Goal: Task Accomplishment & Management: Manage account settings

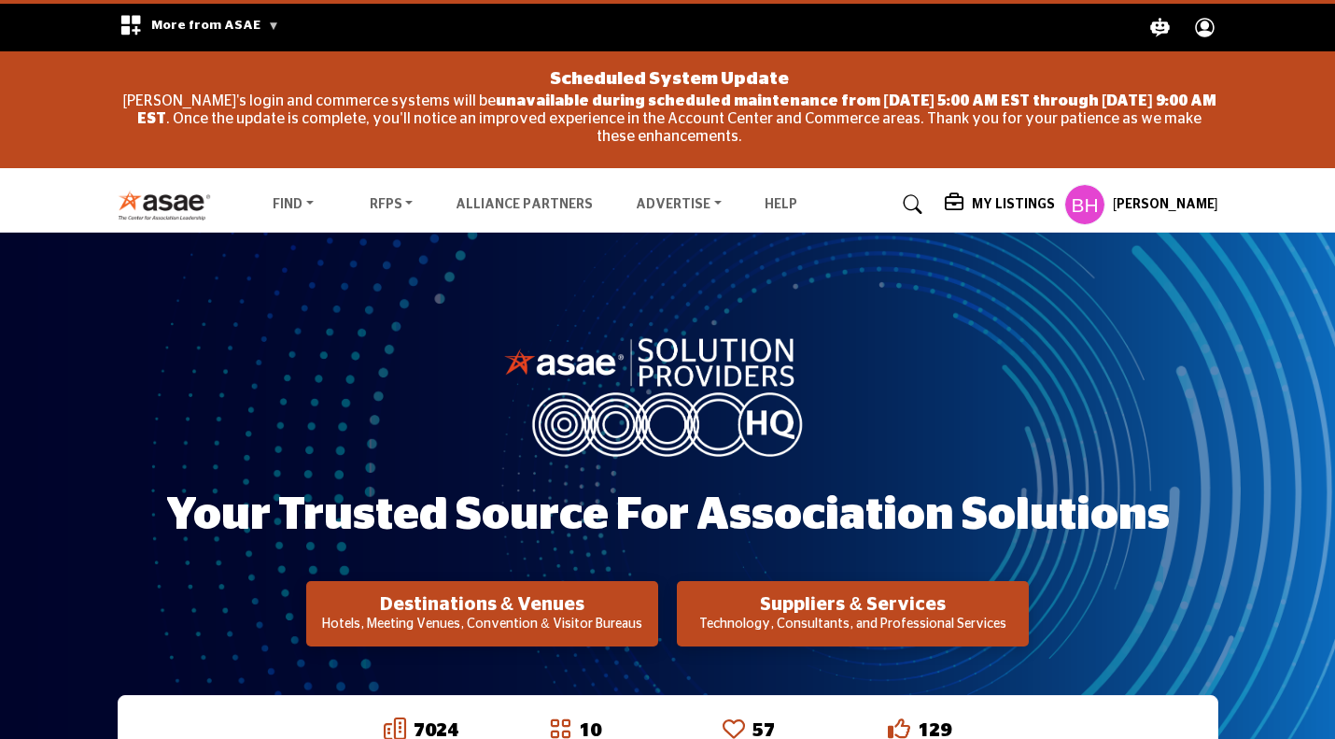
click at [1084, 193] on profile-featured-f642a4a2-67c6-4883-8607-f45c16ec4348 "Show hide supplier dropdown" at bounding box center [1085, 204] width 41 height 41
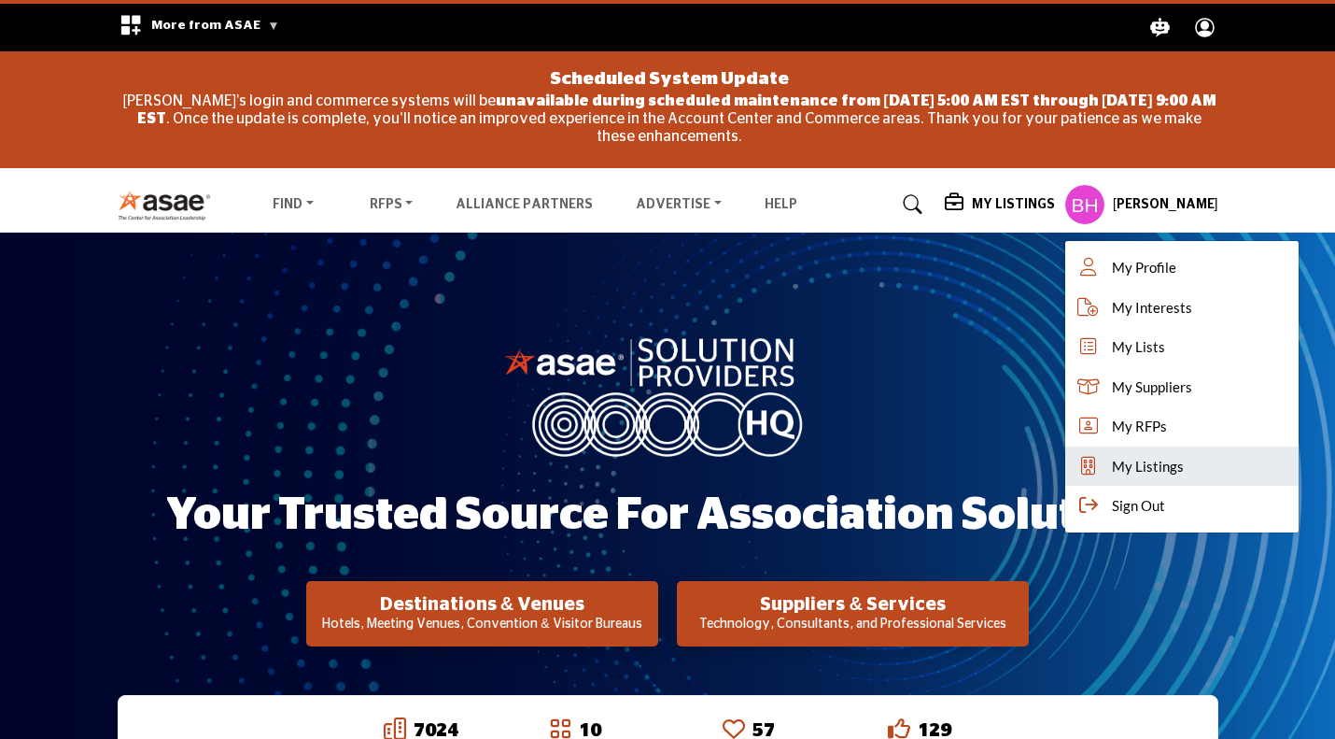
click at [1206, 475] on link "My Listings" at bounding box center [1182, 466] width 233 height 40
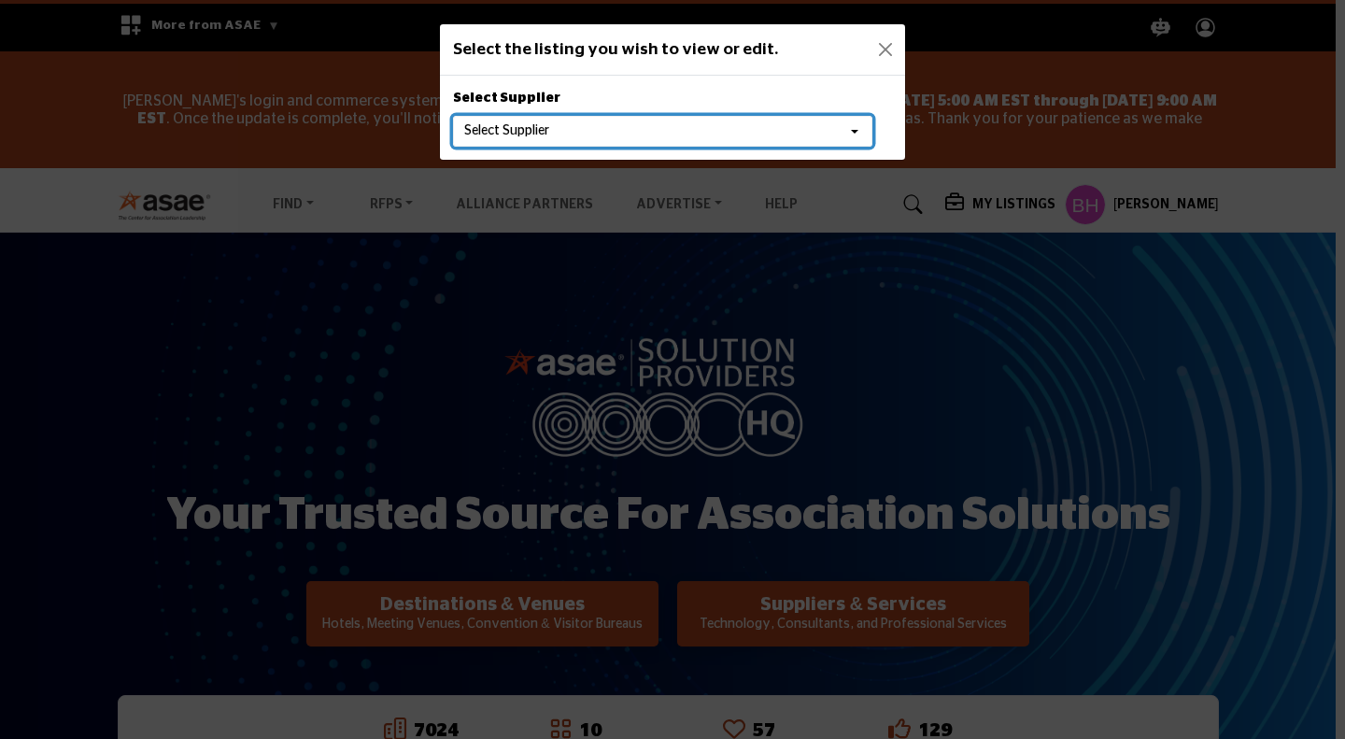
click at [671, 140] on button "Select Supplier" at bounding box center [662, 132] width 419 height 32
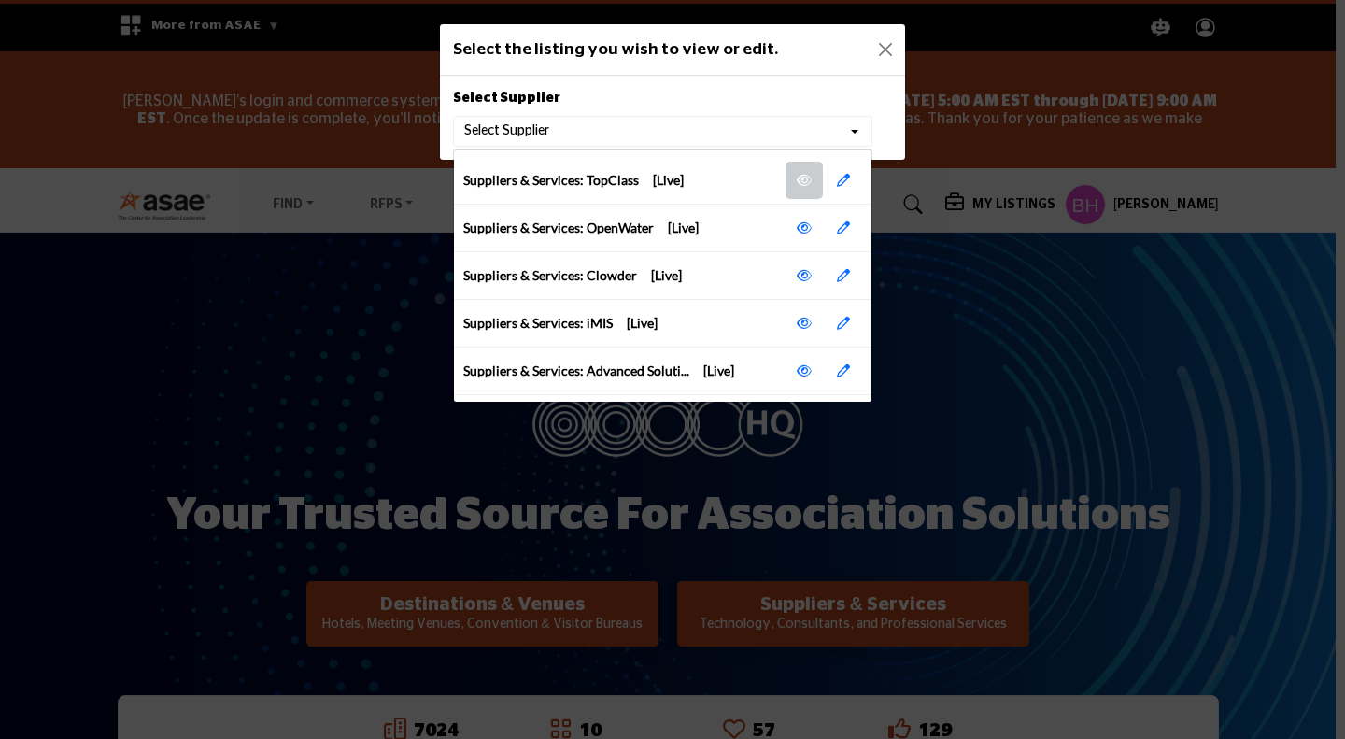
click at [800, 182] on icon at bounding box center [804, 180] width 15 height 13
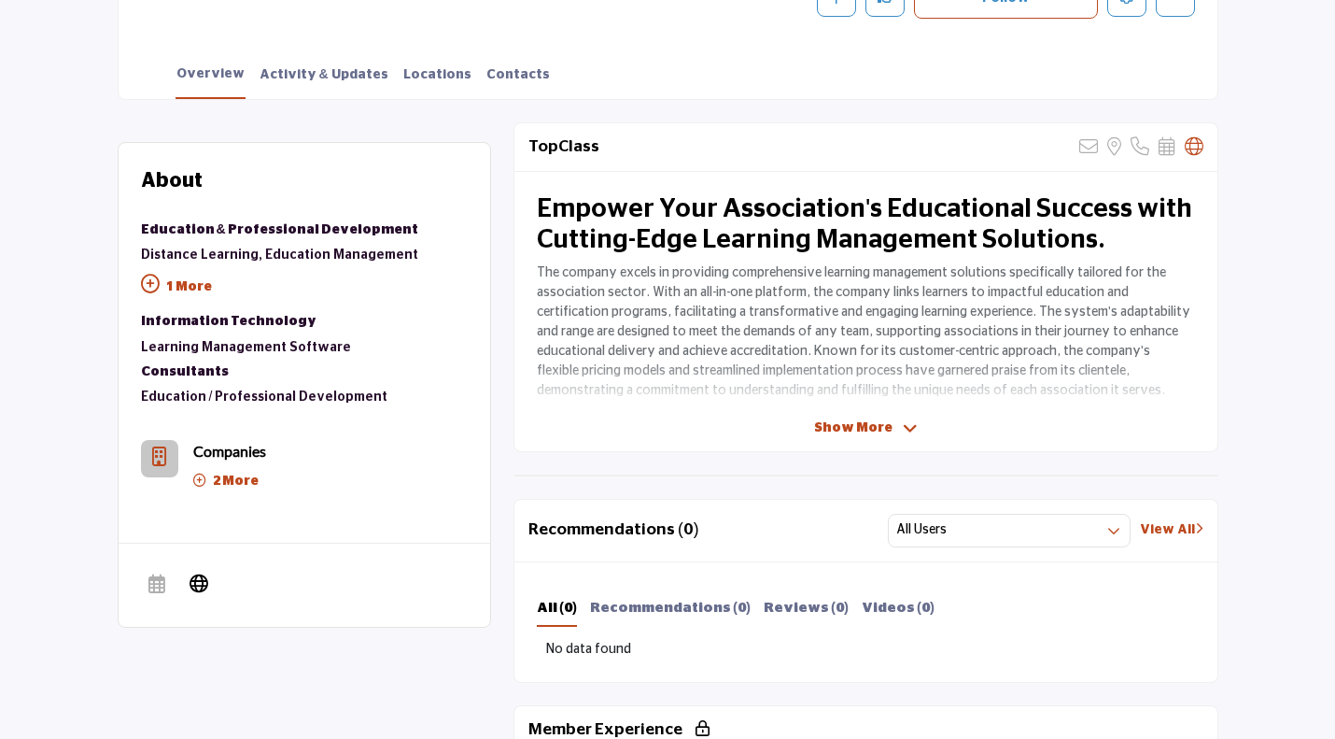
scroll to position [747, 0]
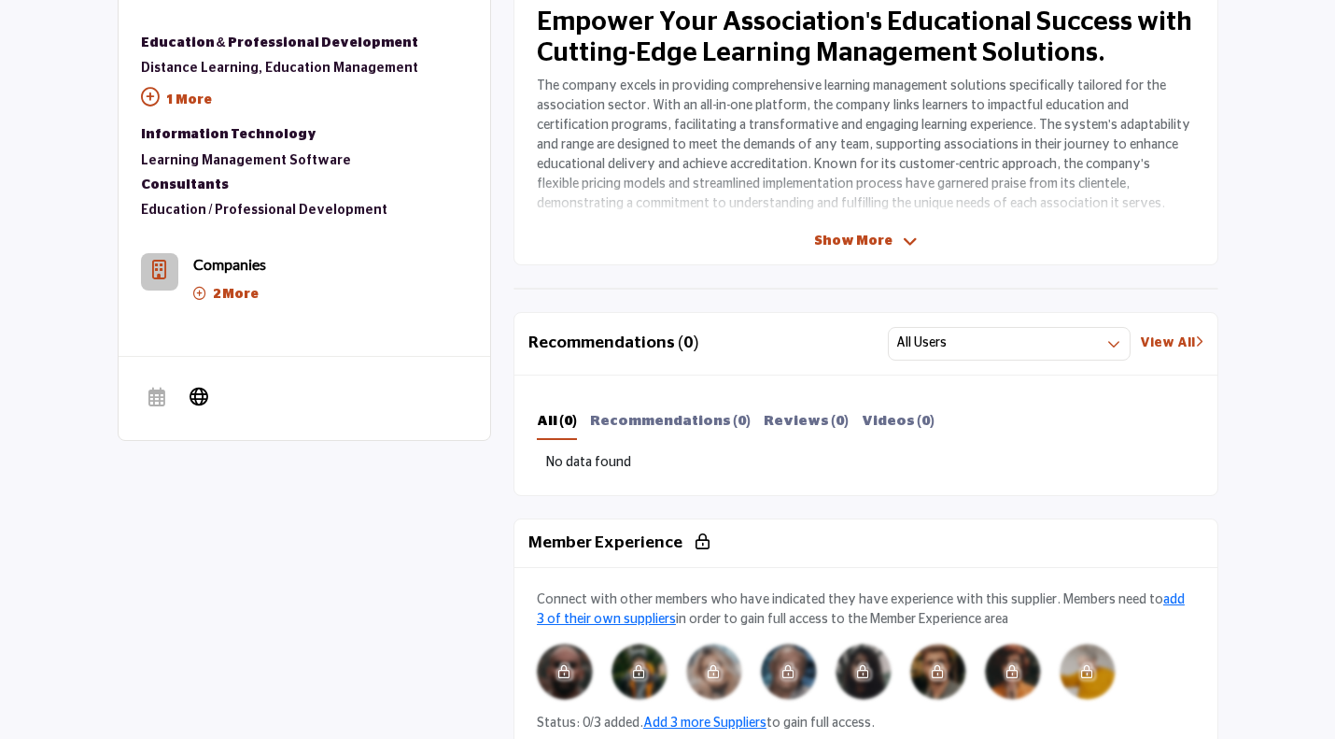
click at [876, 242] on span "Show More" at bounding box center [853, 242] width 78 height 20
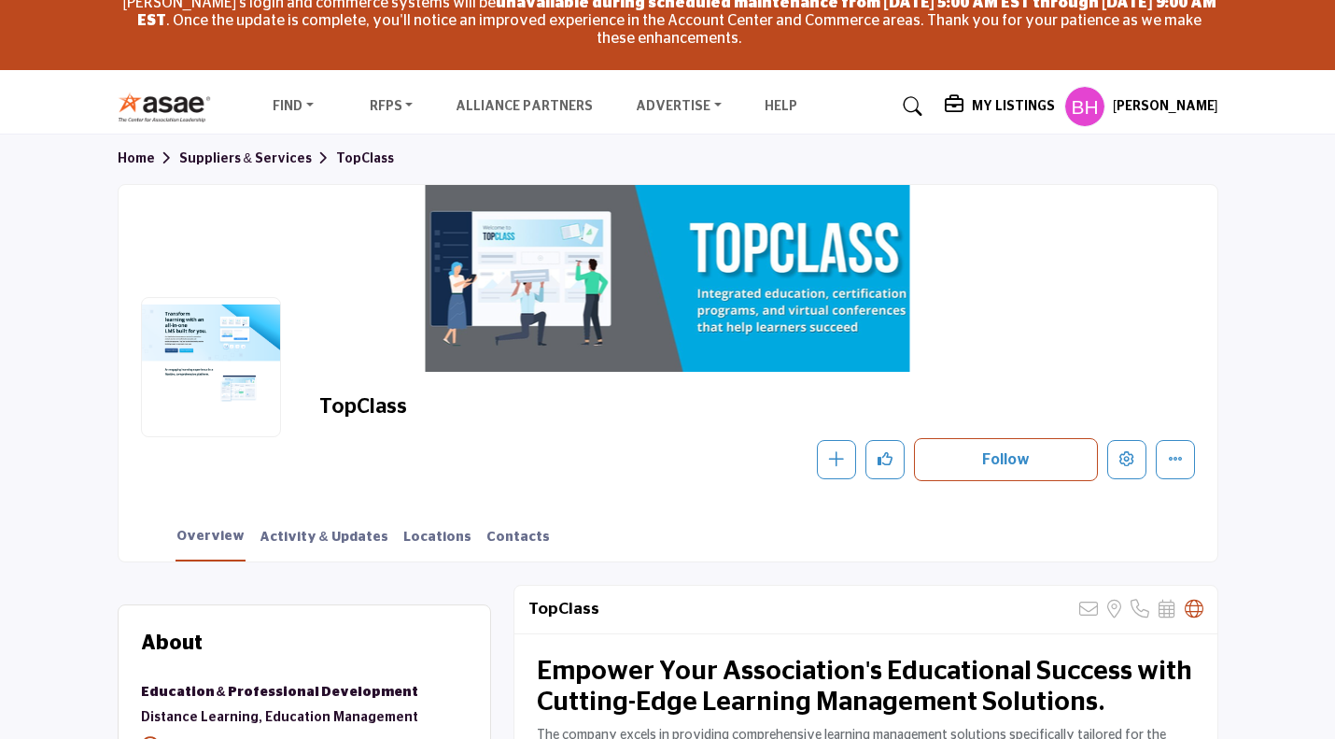
scroll to position [0, 0]
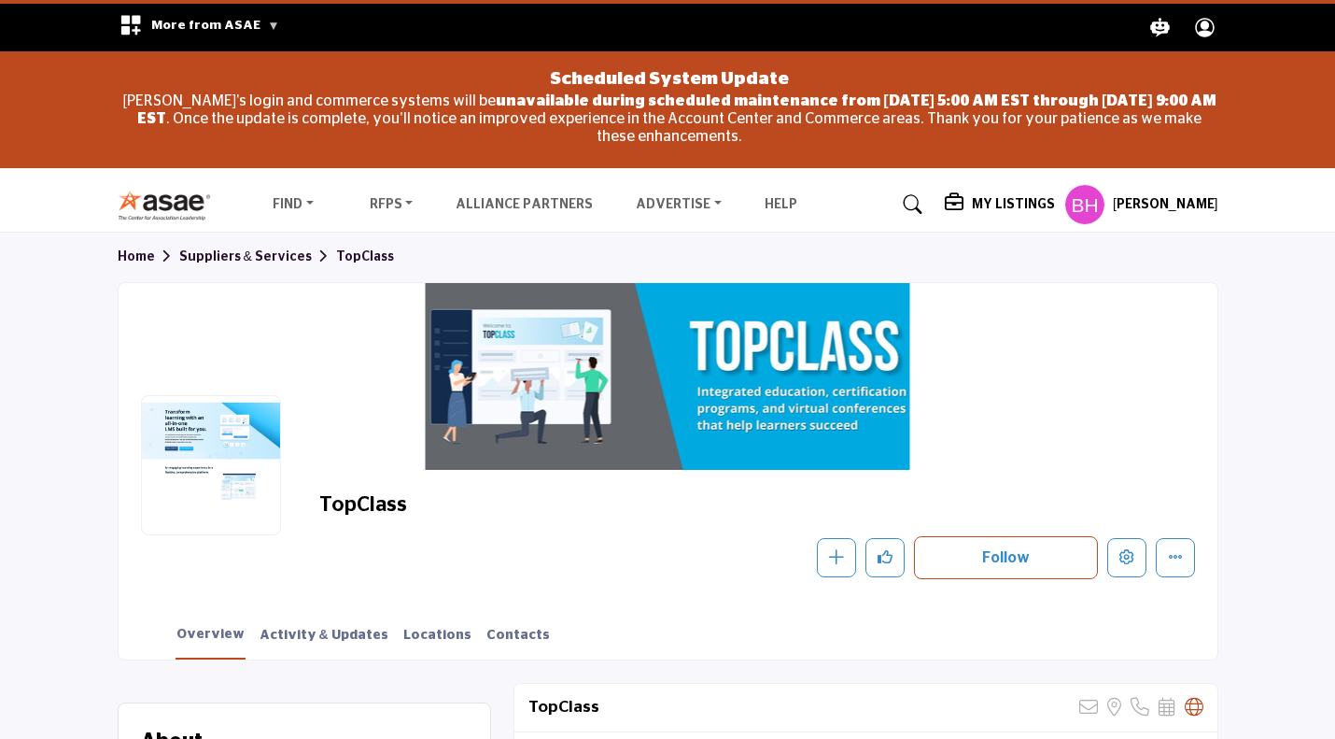
click at [1028, 206] on h5 "My Listings" at bounding box center [1013, 204] width 83 height 17
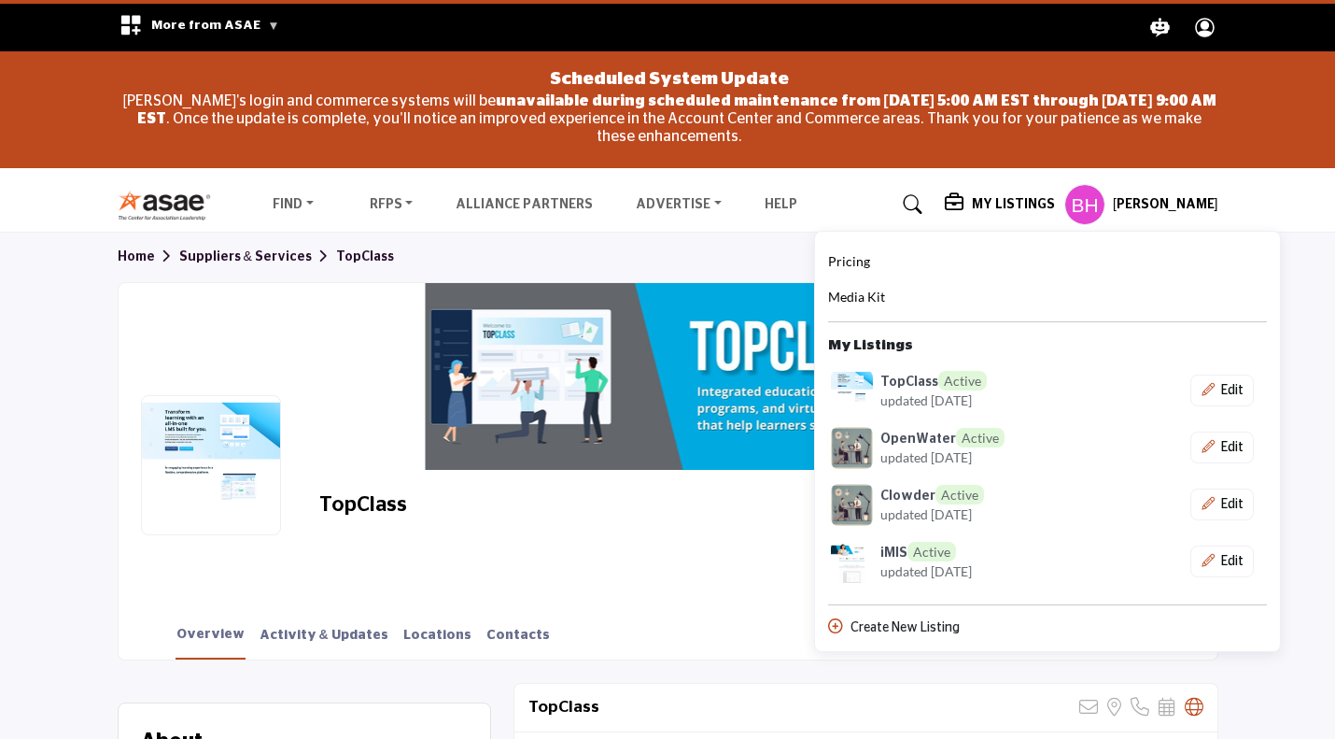
click at [1248, 202] on nav "Find Destinations & Venues" at bounding box center [667, 204] width 1335 height 54
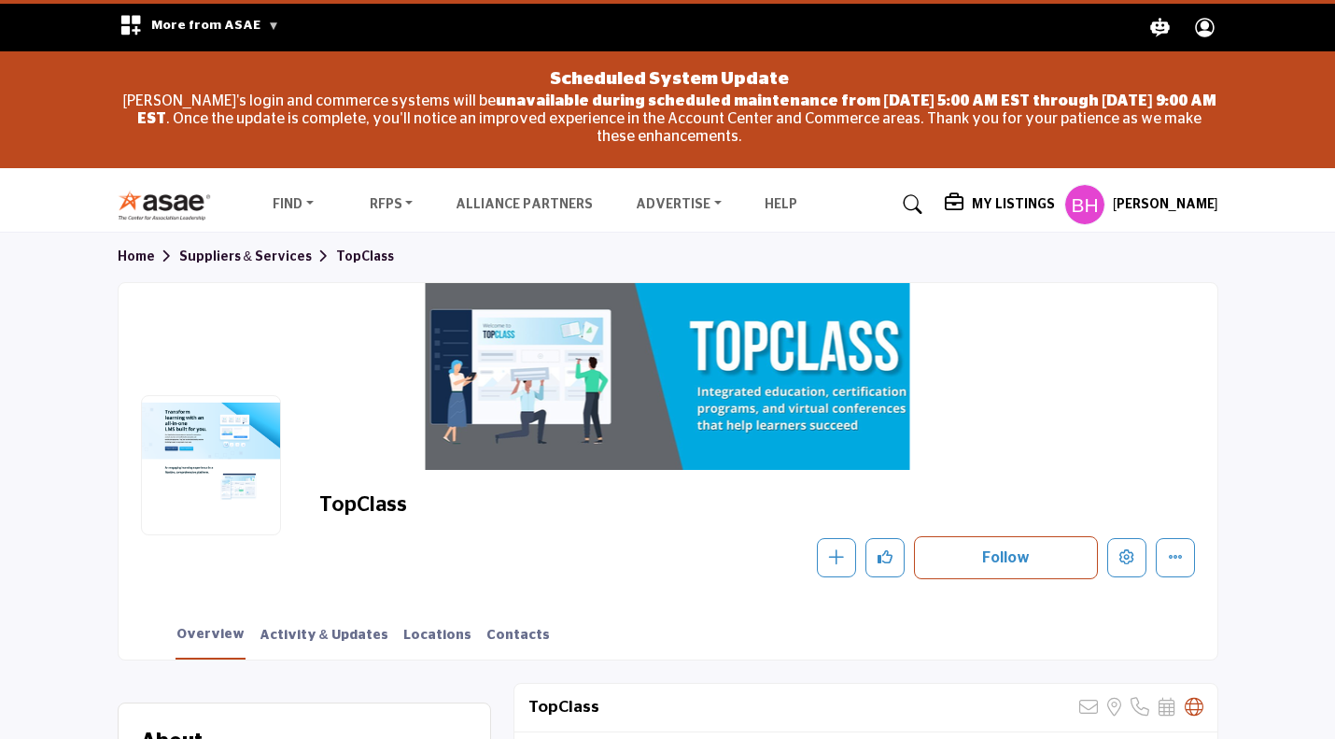
click at [1017, 217] on div "My Listings Pricing Media Kit" at bounding box center [1082, 204] width 274 height 41
click at [1146, 216] on div "Brittany Holt My Profile My Interests My Lists My Suppliers My RFPs My Listings…" at bounding box center [1142, 204] width 154 height 41
click at [1103, 182] on nav "Find Destinations & Venues" at bounding box center [667, 204] width 1335 height 54
click at [1102, 214] on profile-featured-f642a4a2-67c6-4883-8607-f45c16ec4348 "Show hide supplier dropdown" at bounding box center [1085, 204] width 41 height 41
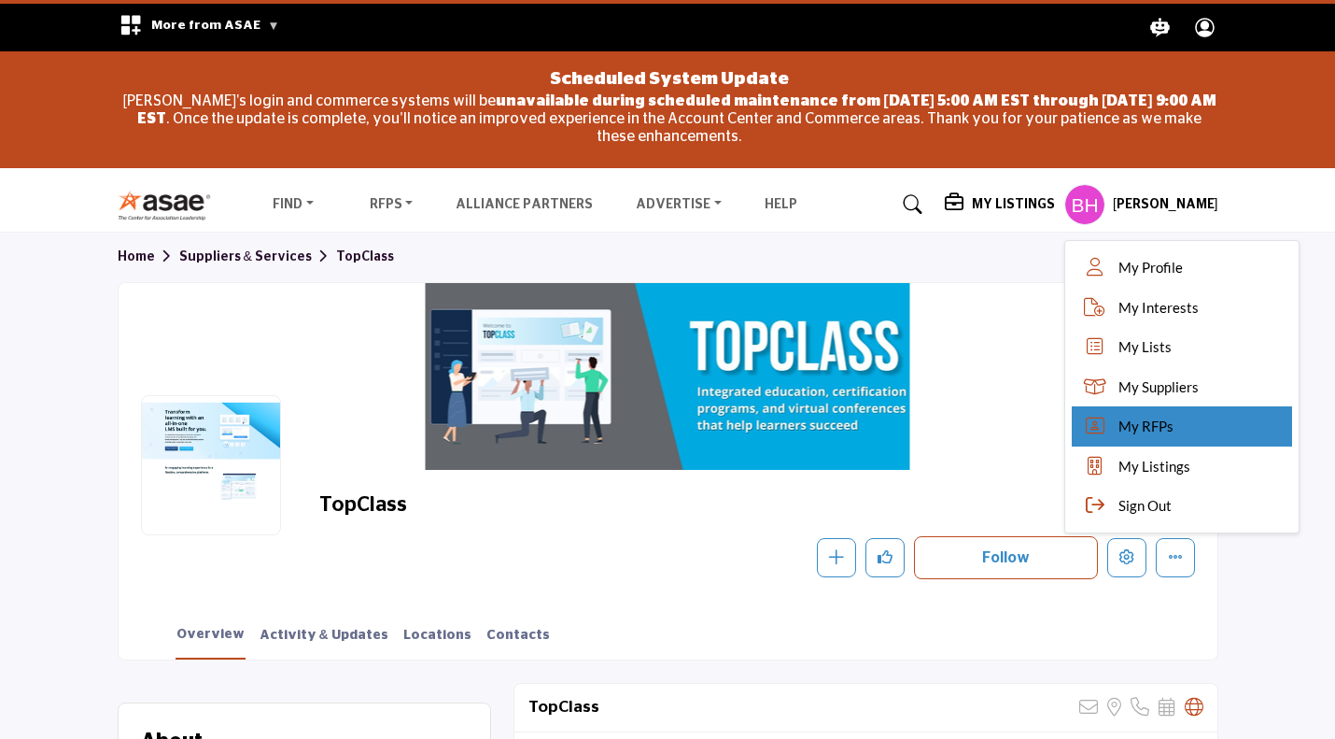
click at [1169, 433] on span "My RFPs" at bounding box center [1146, 426] width 55 height 21
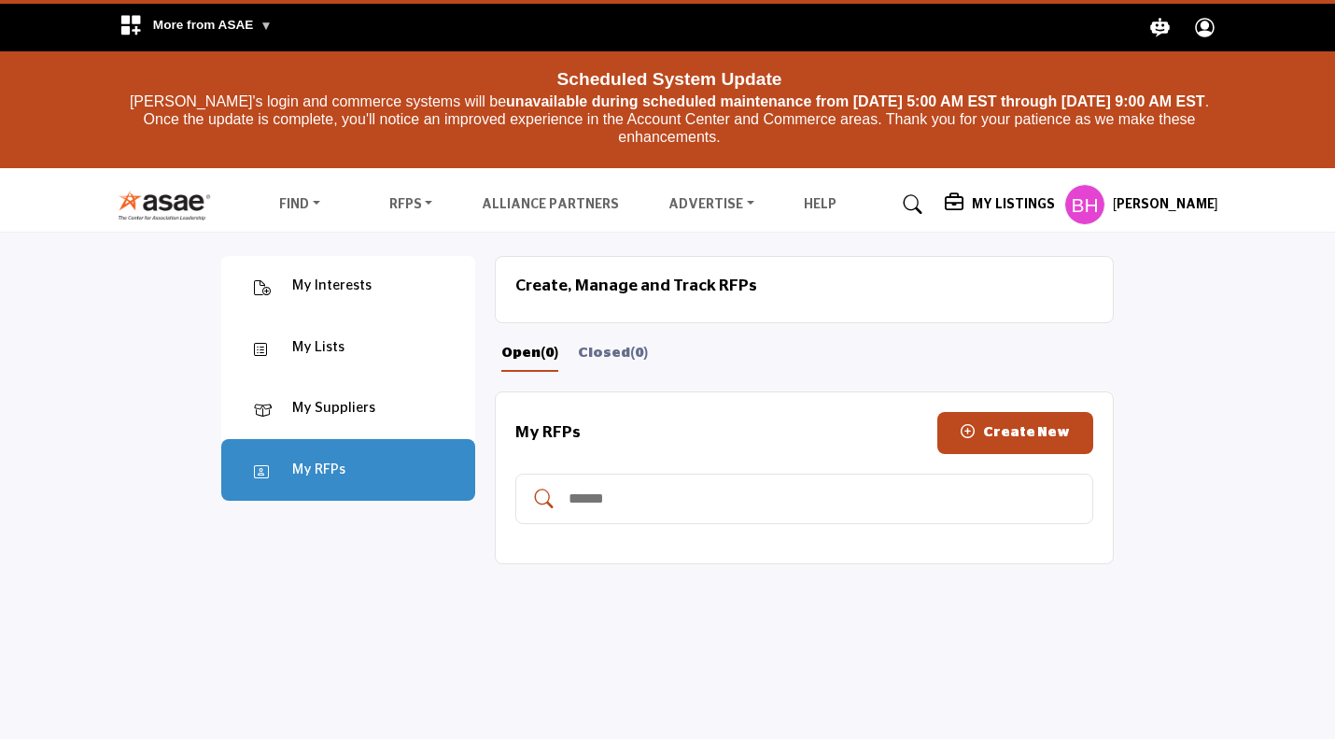
click at [1014, 206] on h5 "My Listings" at bounding box center [1013, 204] width 83 height 17
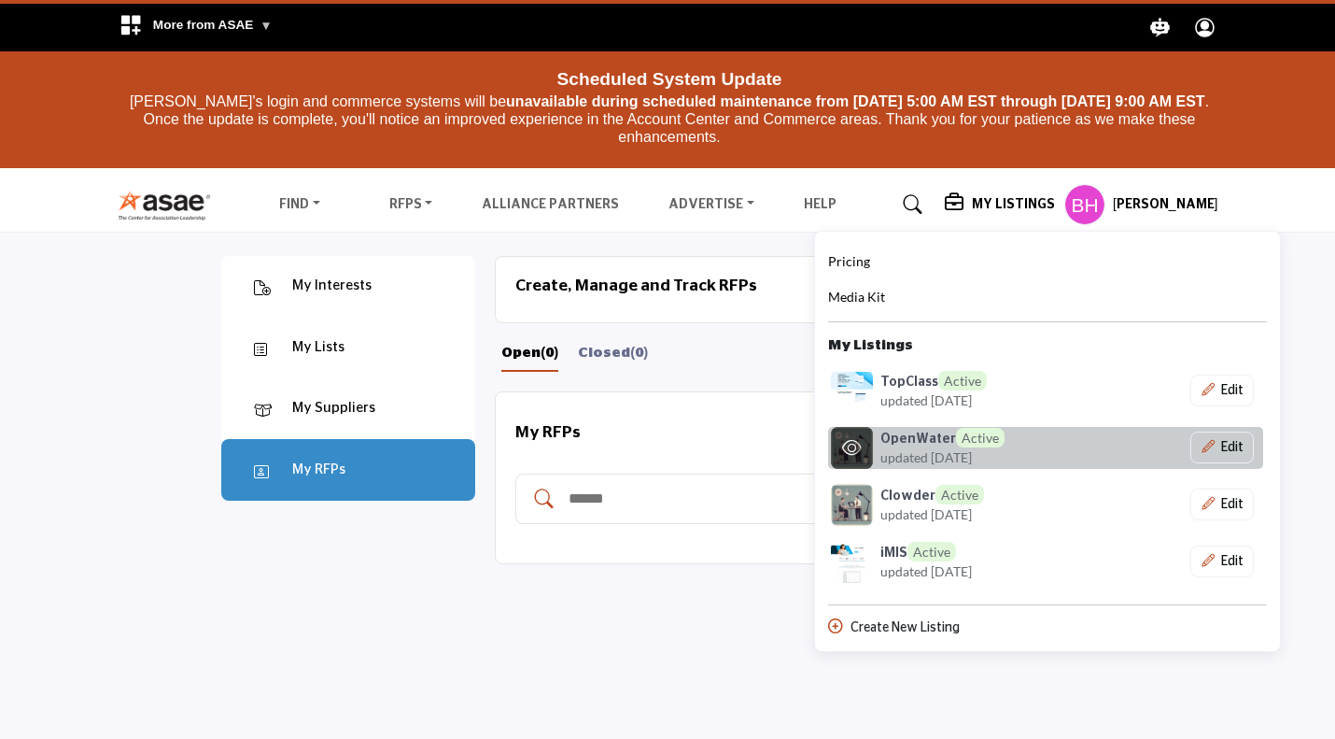
click at [861, 446] on icon at bounding box center [851, 447] width 19 height 17
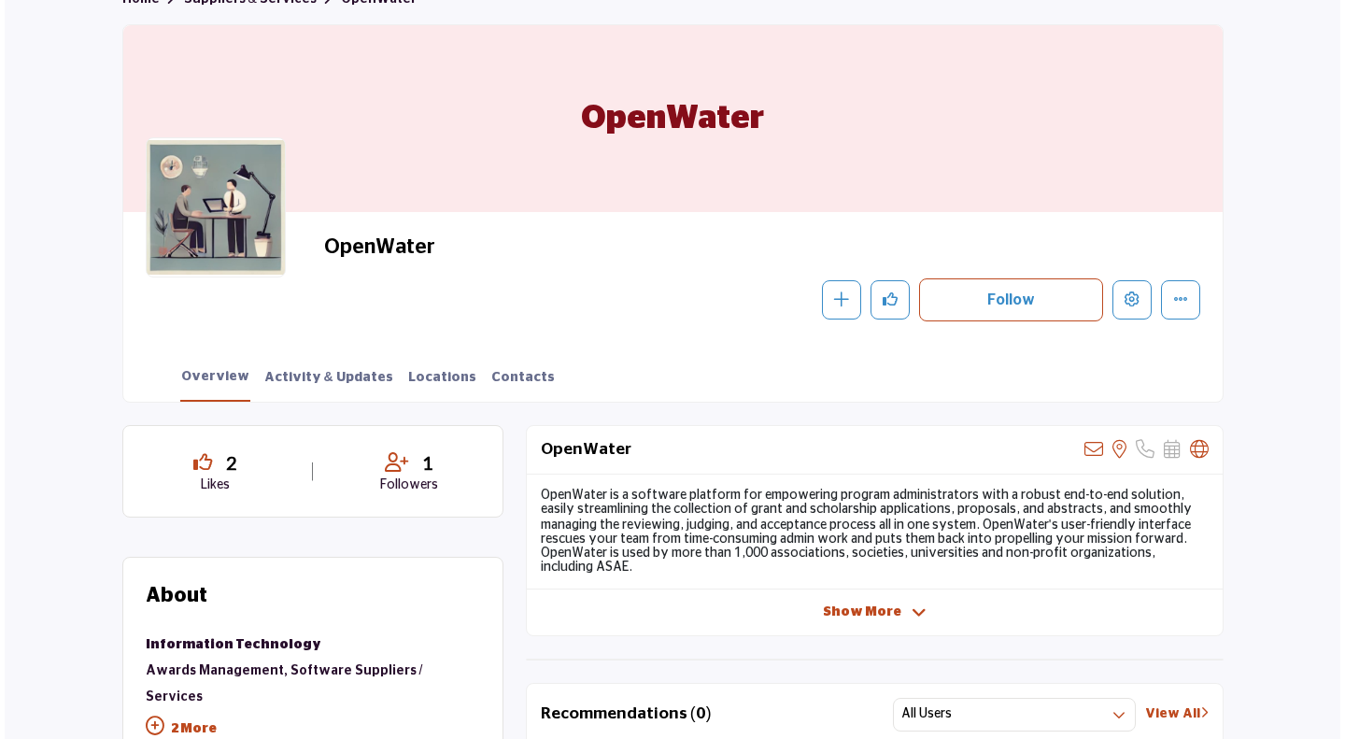
scroll to position [281, 0]
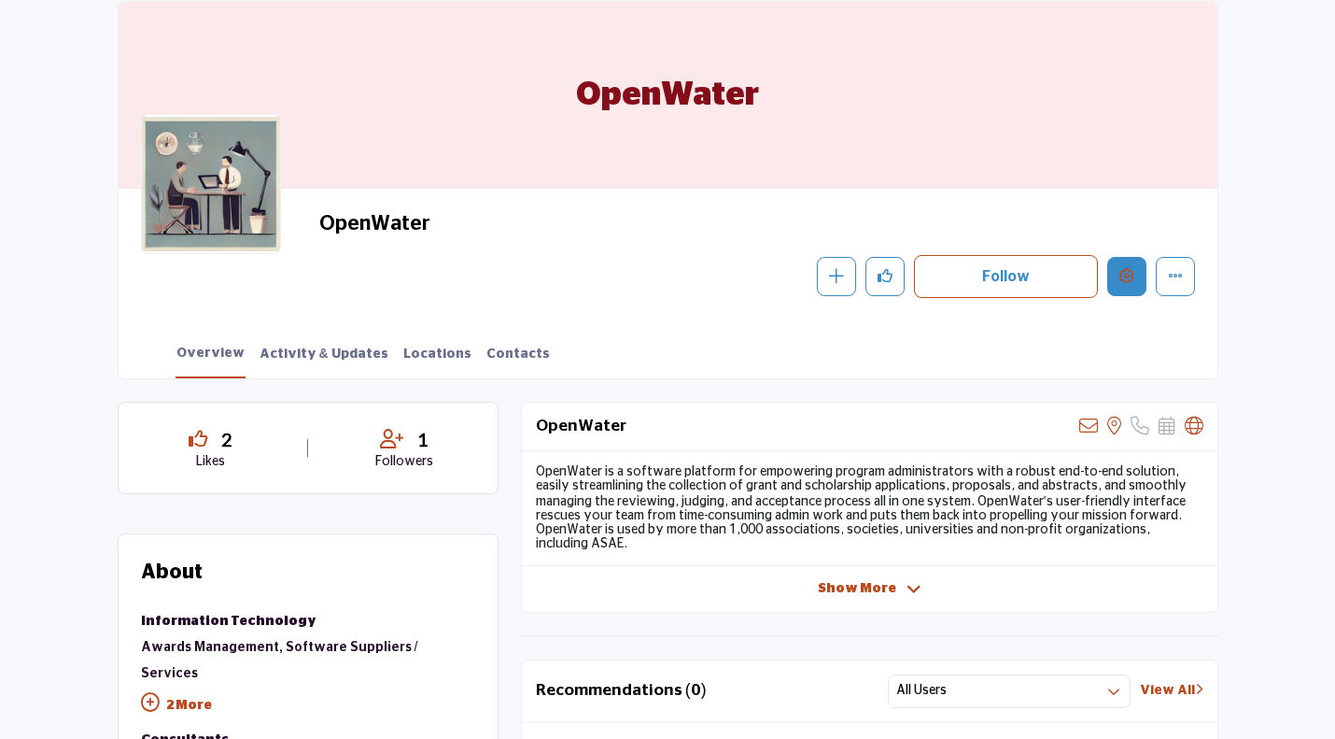
click at [1122, 280] on icon "Edit company" at bounding box center [1127, 275] width 15 height 15
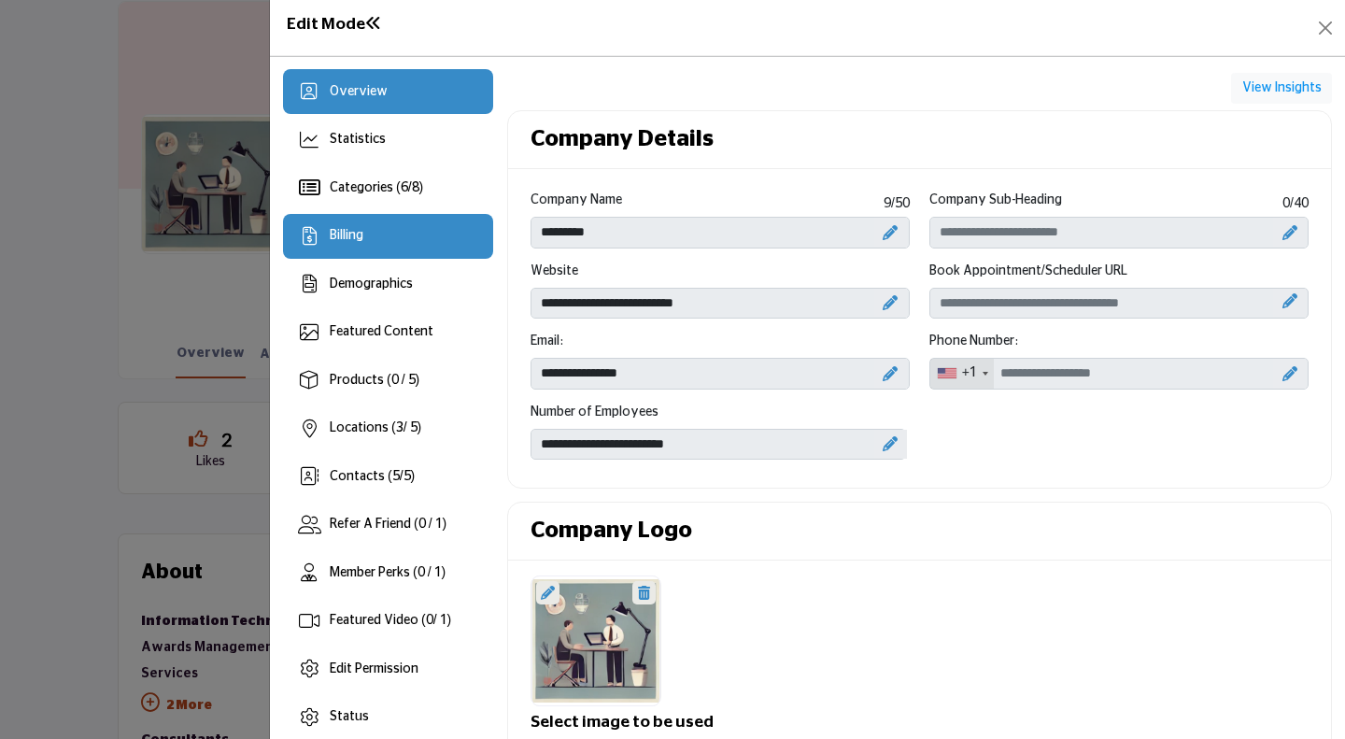
click at [374, 239] on div "Billing" at bounding box center [388, 236] width 210 height 45
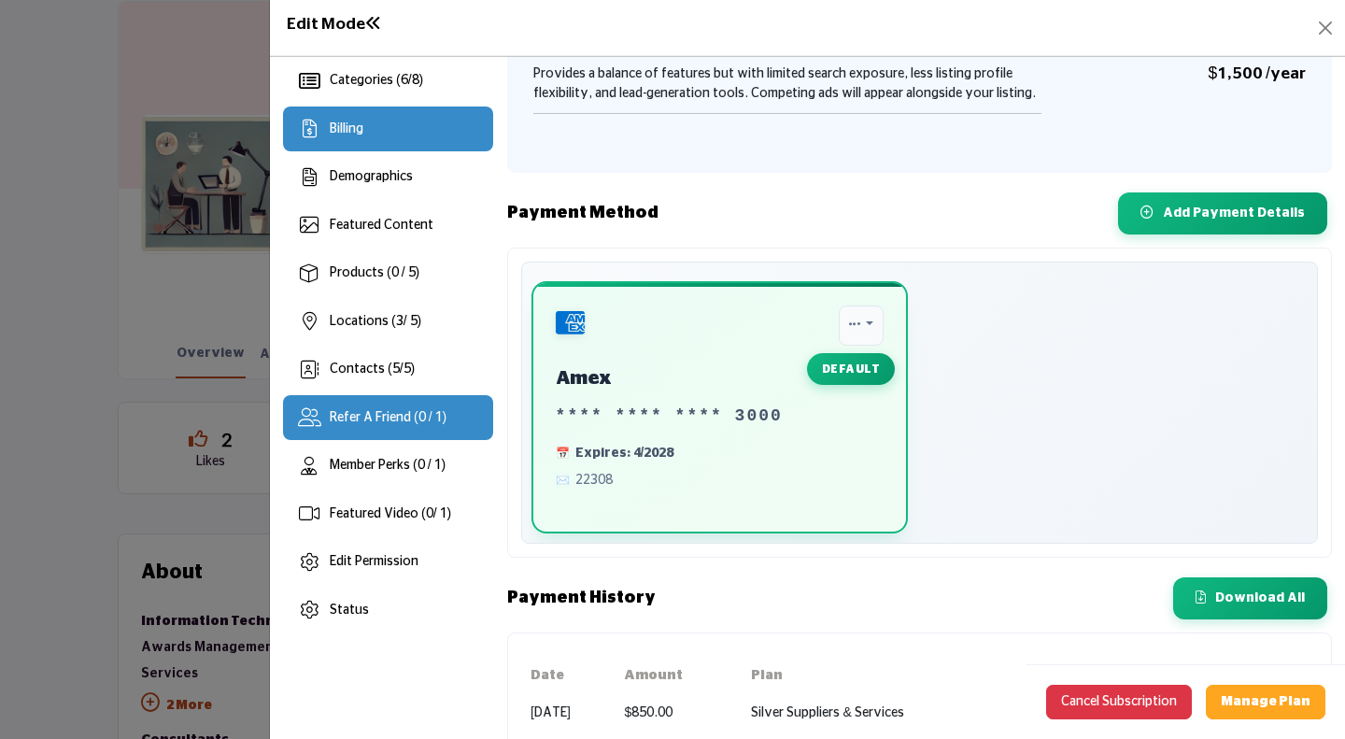
scroll to position [168, 0]
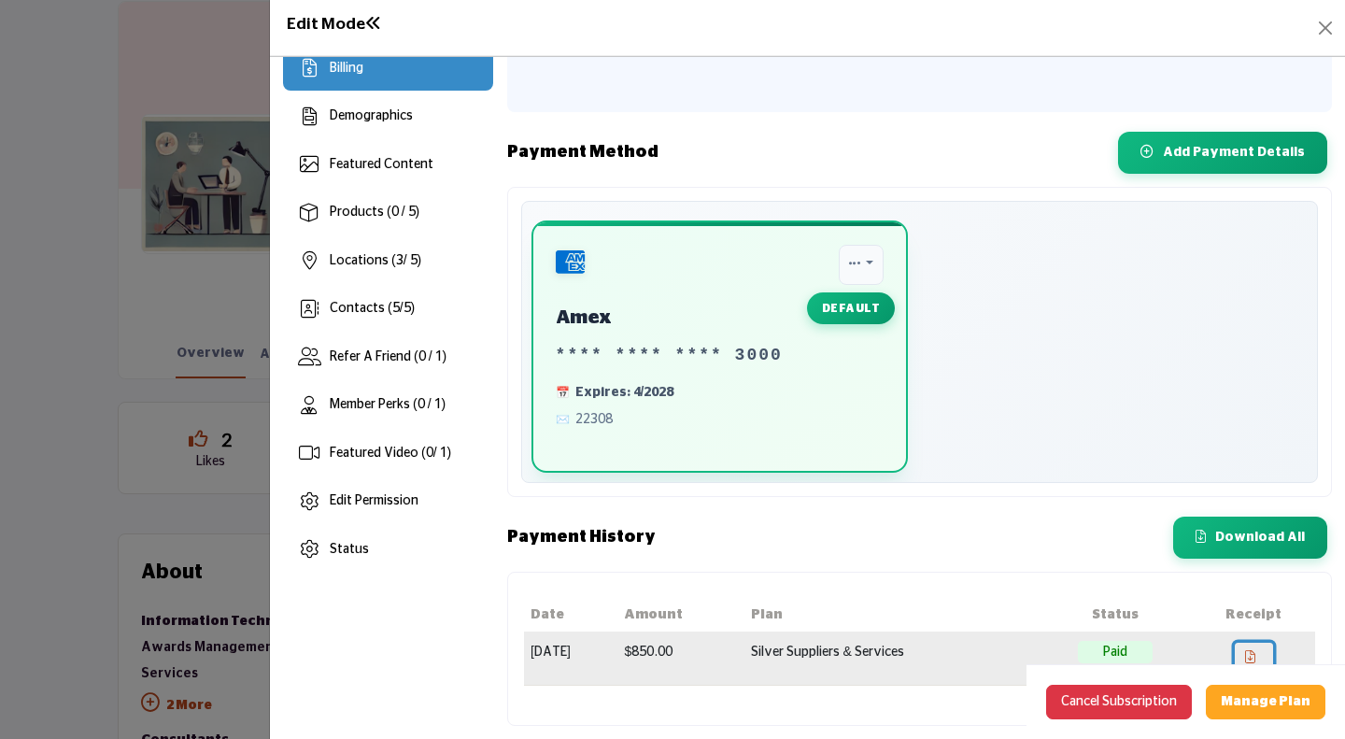
click at [1251, 656] on icon at bounding box center [1250, 656] width 10 height 13
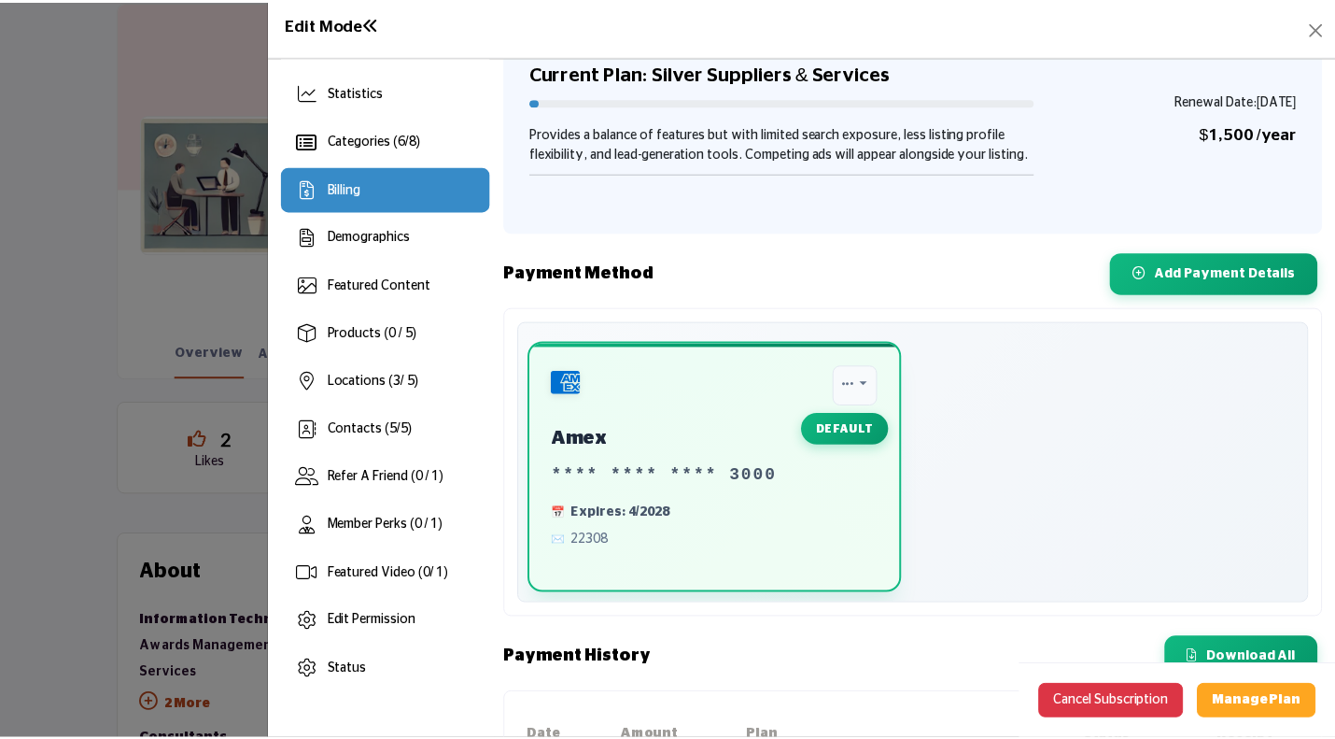
scroll to position [0, 0]
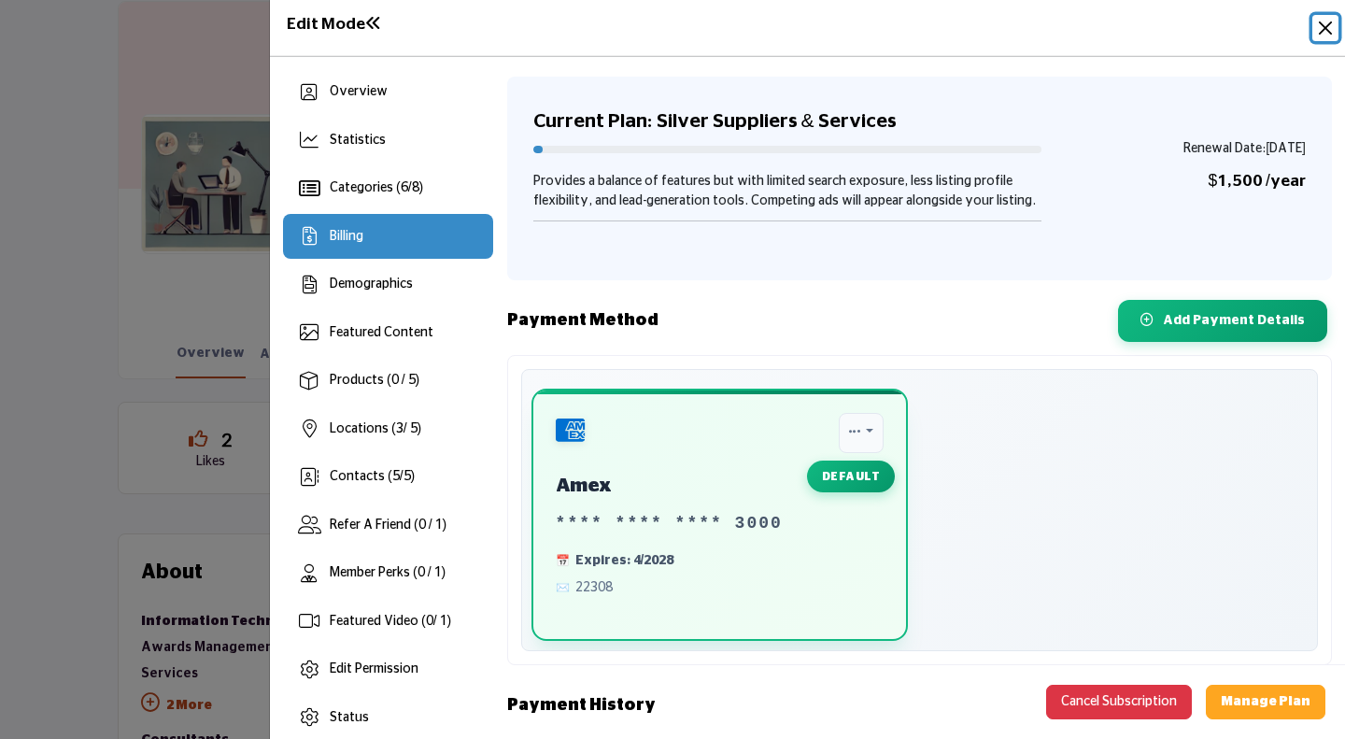
click at [1325, 23] on button "Close" at bounding box center [1325, 28] width 26 height 26
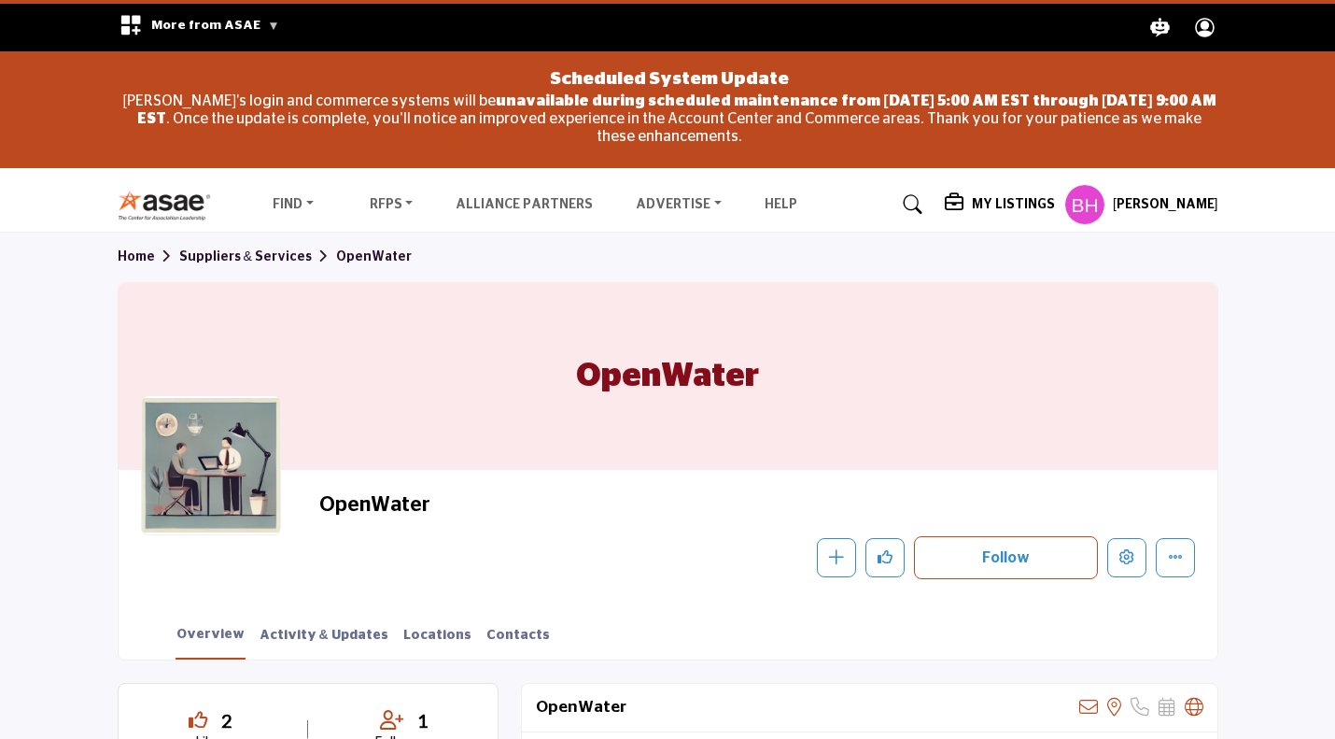
click at [1014, 203] on h5 "My Listings" at bounding box center [1013, 204] width 83 height 17
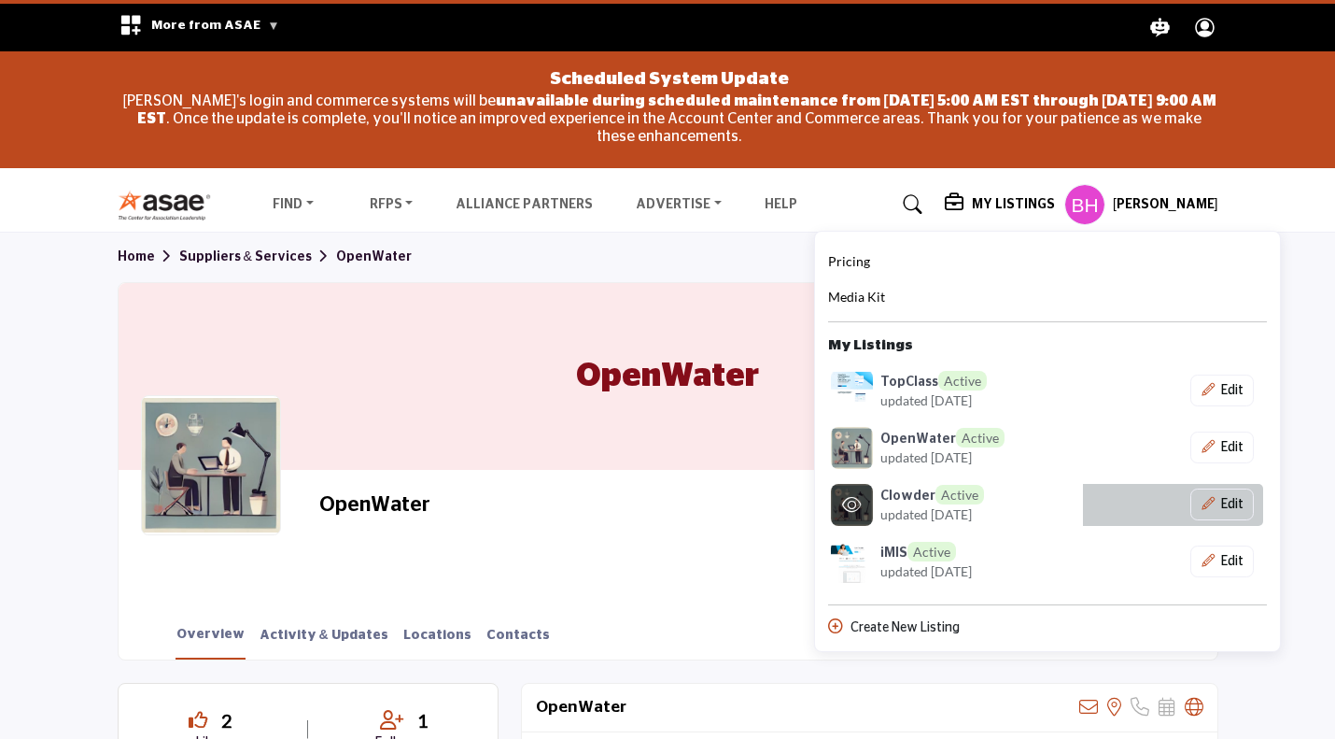
click at [859, 484] on img at bounding box center [852, 505] width 42 height 42
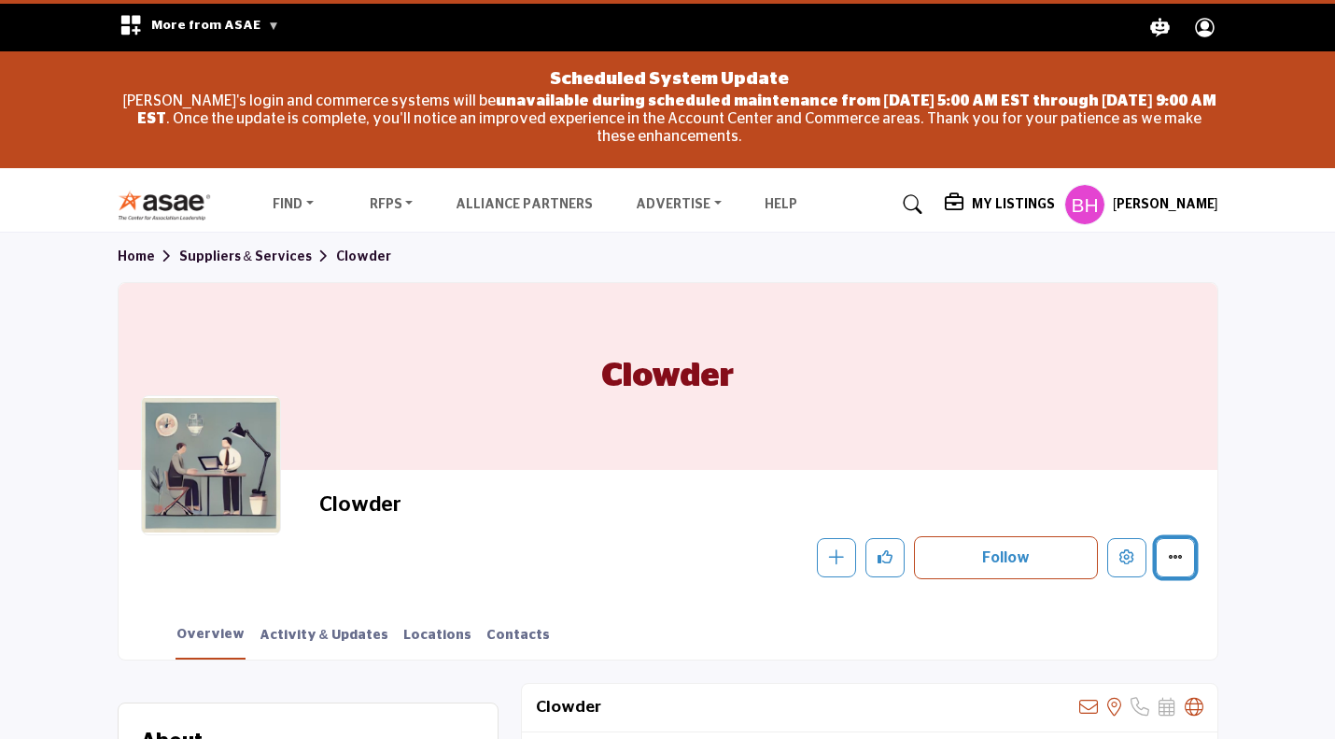
click at [1165, 547] on button "More details" at bounding box center [1175, 557] width 39 height 39
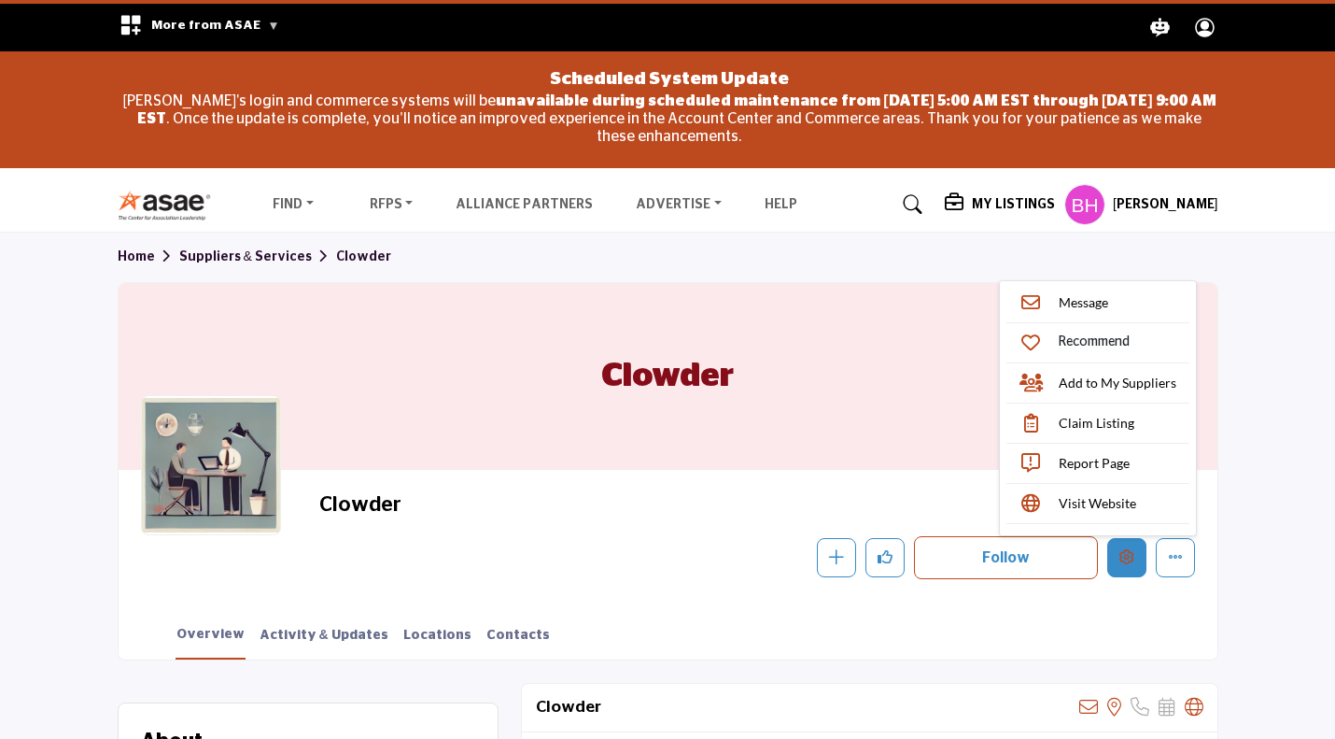
click at [1123, 561] on icon "Edit company" at bounding box center [1127, 556] width 15 height 15
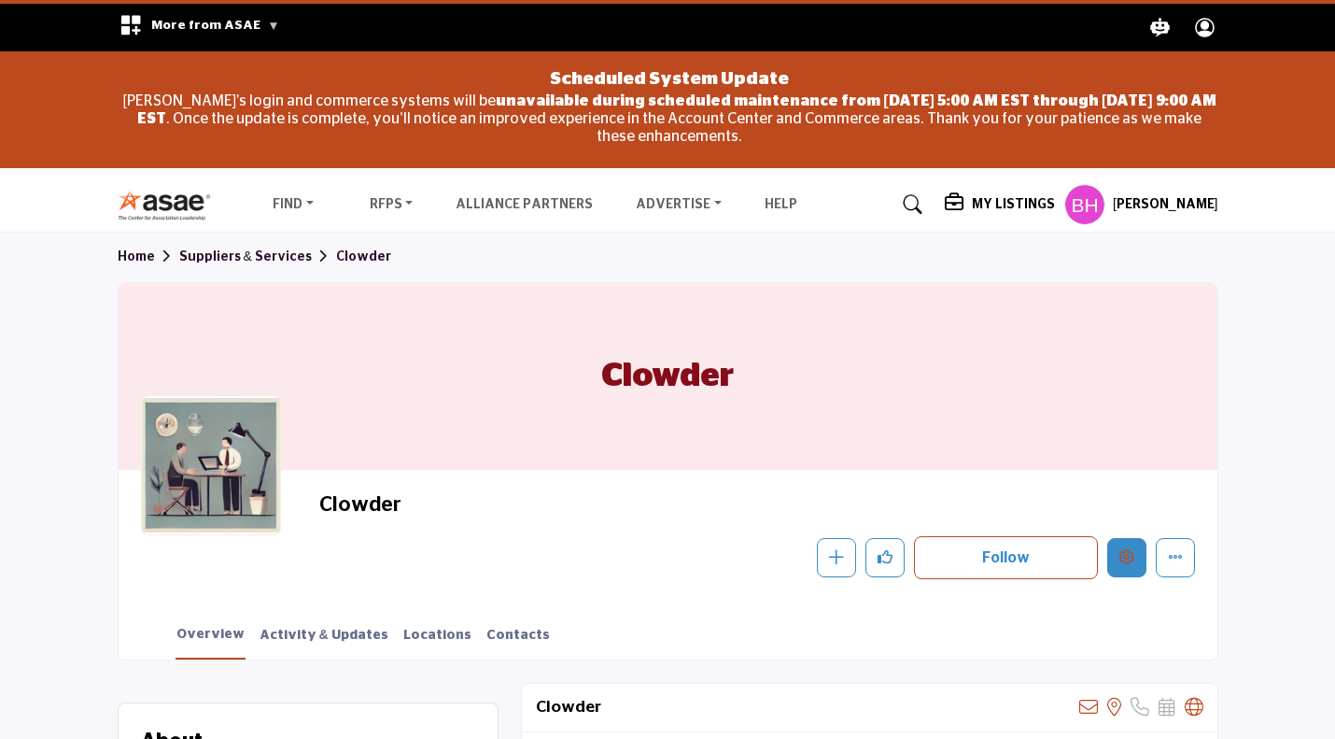
click at [1132, 563] on icon "Edit company" at bounding box center [1127, 556] width 15 height 15
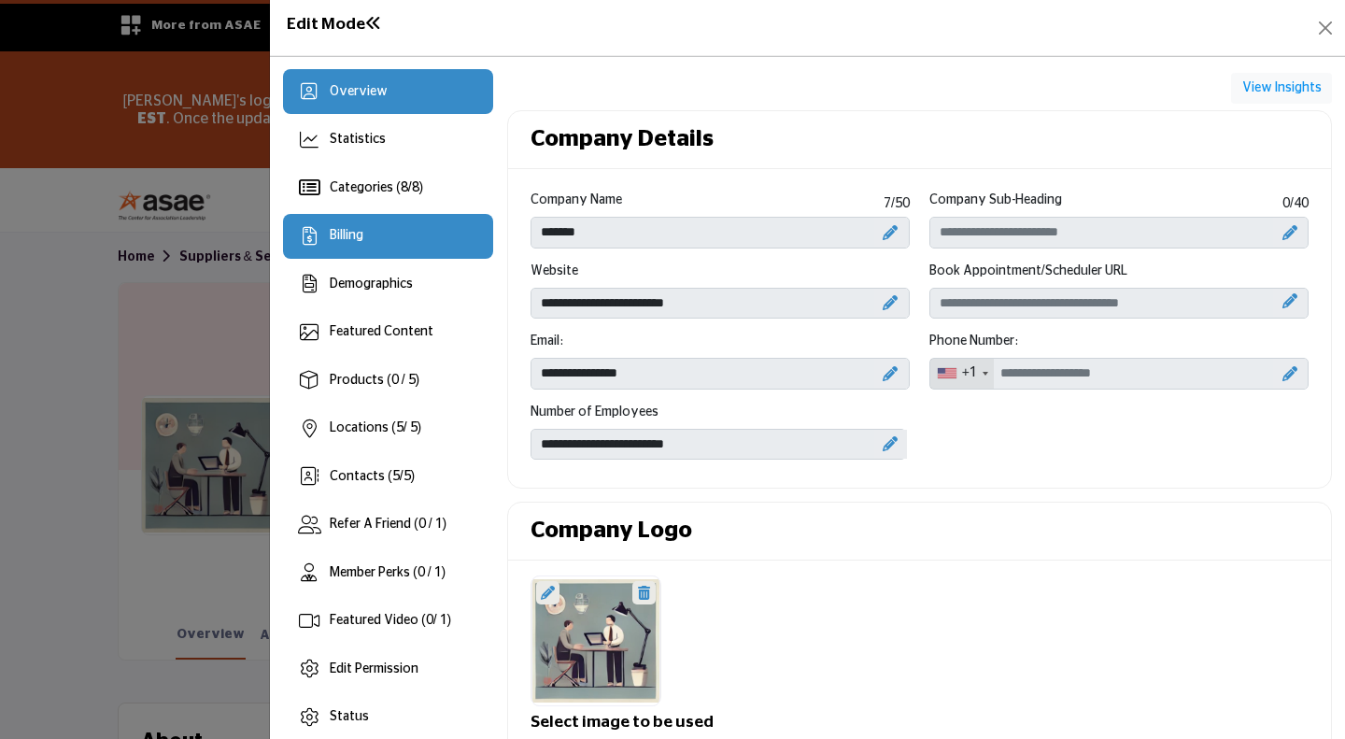
click at [383, 248] on div "Billing" at bounding box center [388, 236] width 210 height 45
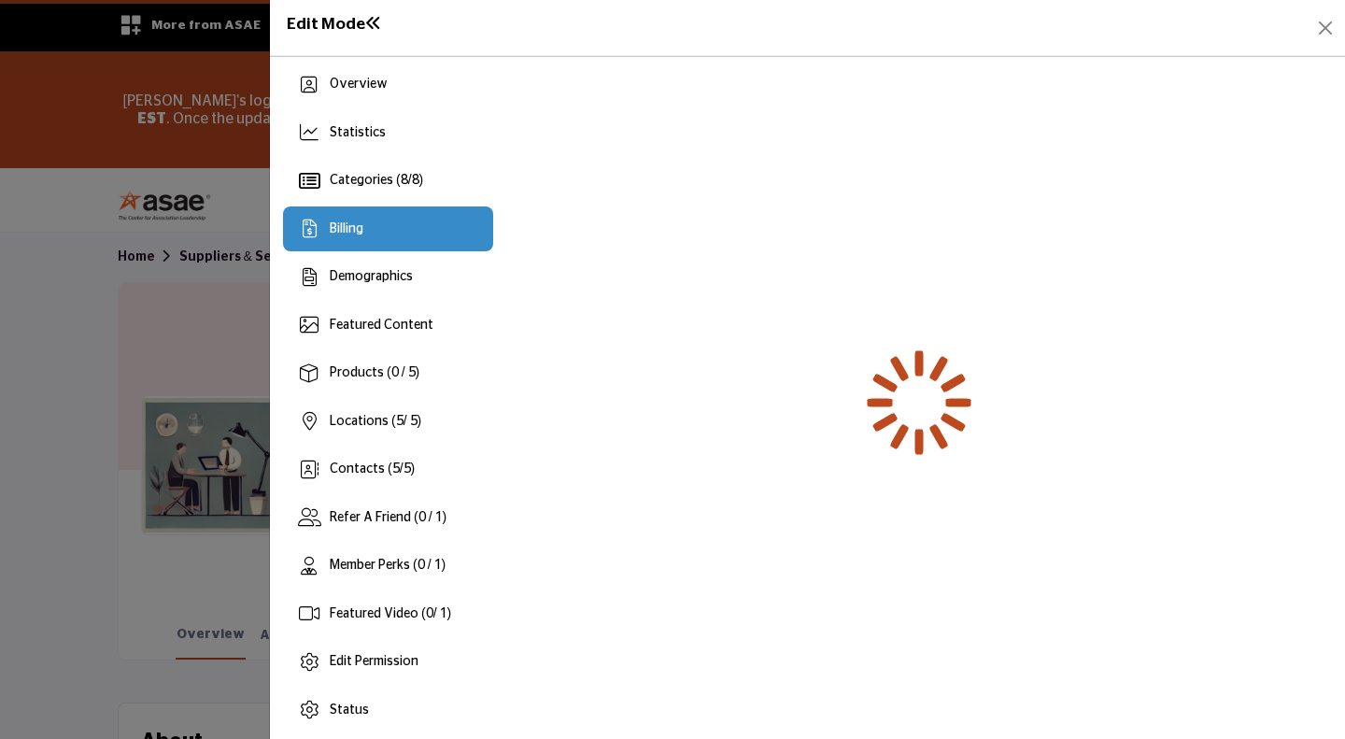
scroll to position [14, 0]
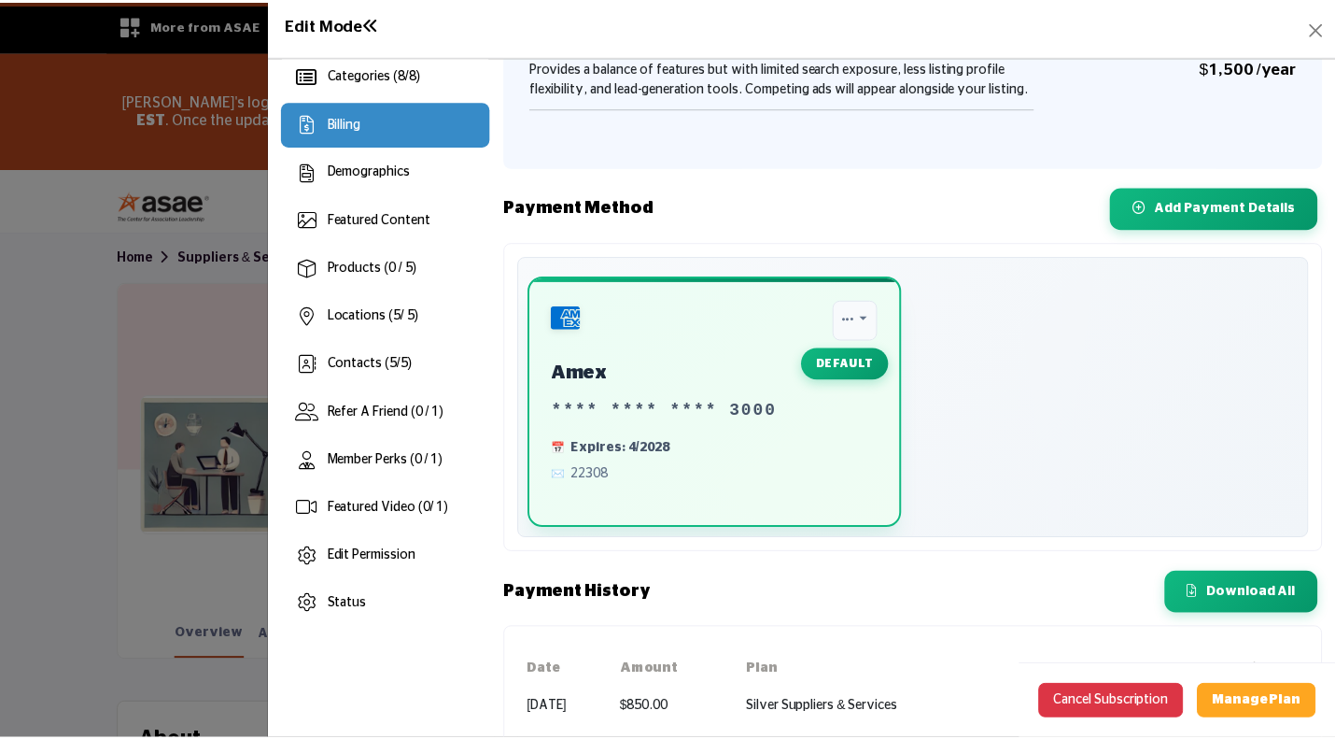
scroll to position [168, 0]
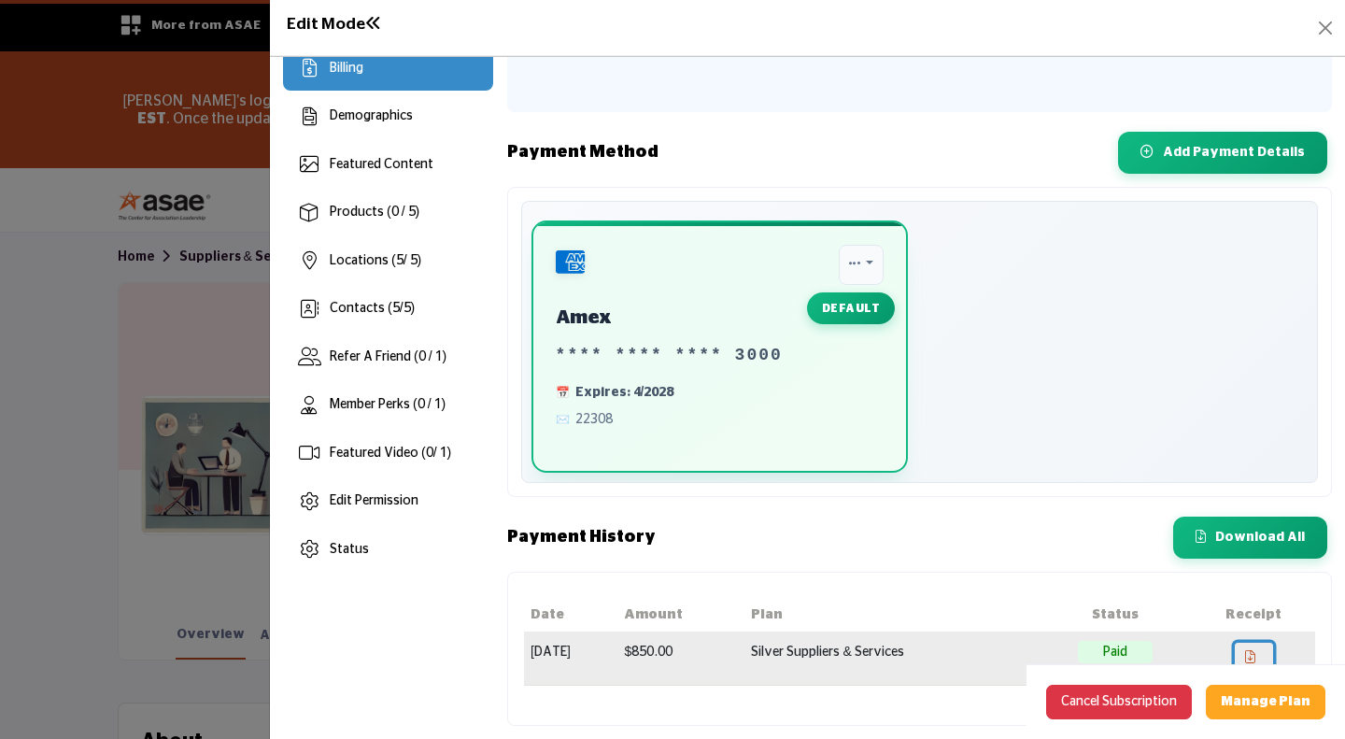
click at [1254, 649] on link at bounding box center [1254, 659] width 38 height 32
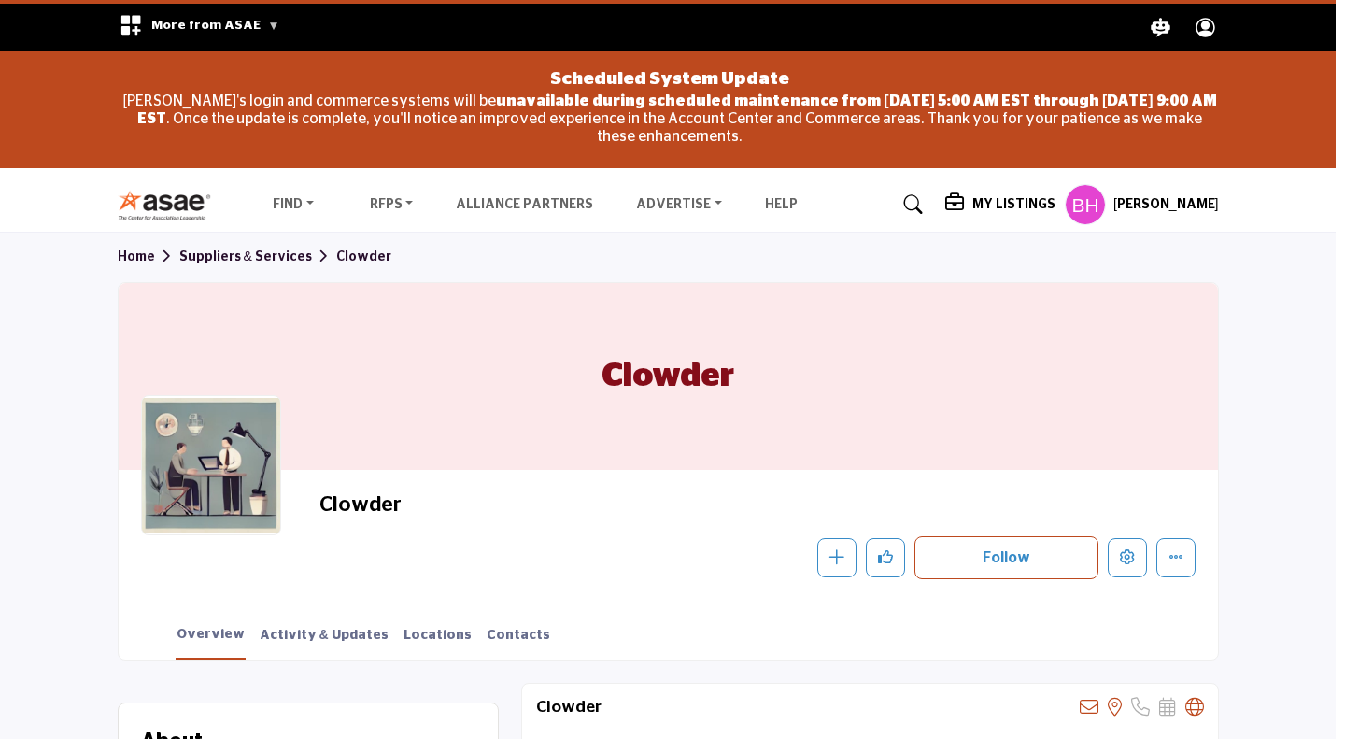
click at [144, 359] on div at bounding box center [672, 369] width 1345 height 739
